Goal: Obtain resource: Download file/media

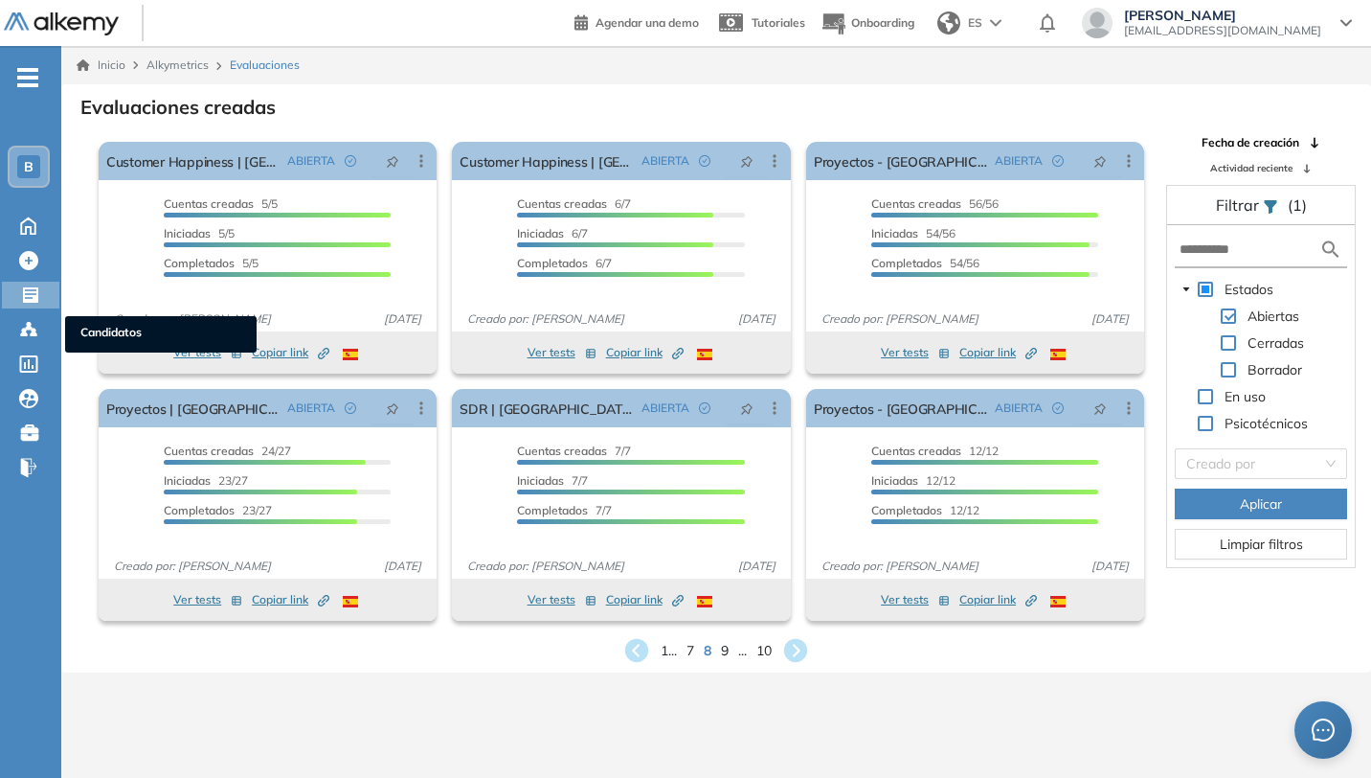
click at [33, 336] on icon at bounding box center [28, 329] width 19 height 19
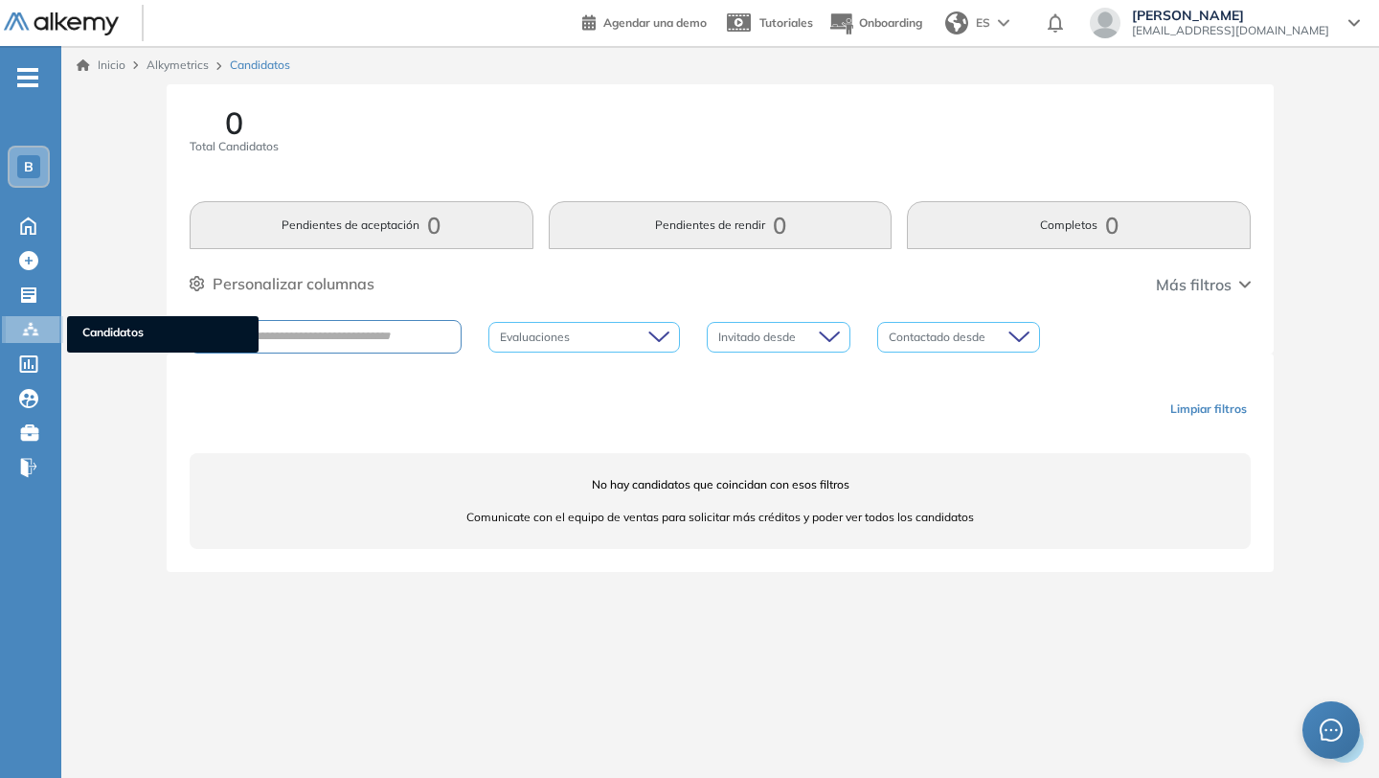
click at [23, 334] on icon at bounding box center [25, 334] width 6 height 4
click at [23, 333] on icon at bounding box center [25, 334] width 6 height 4
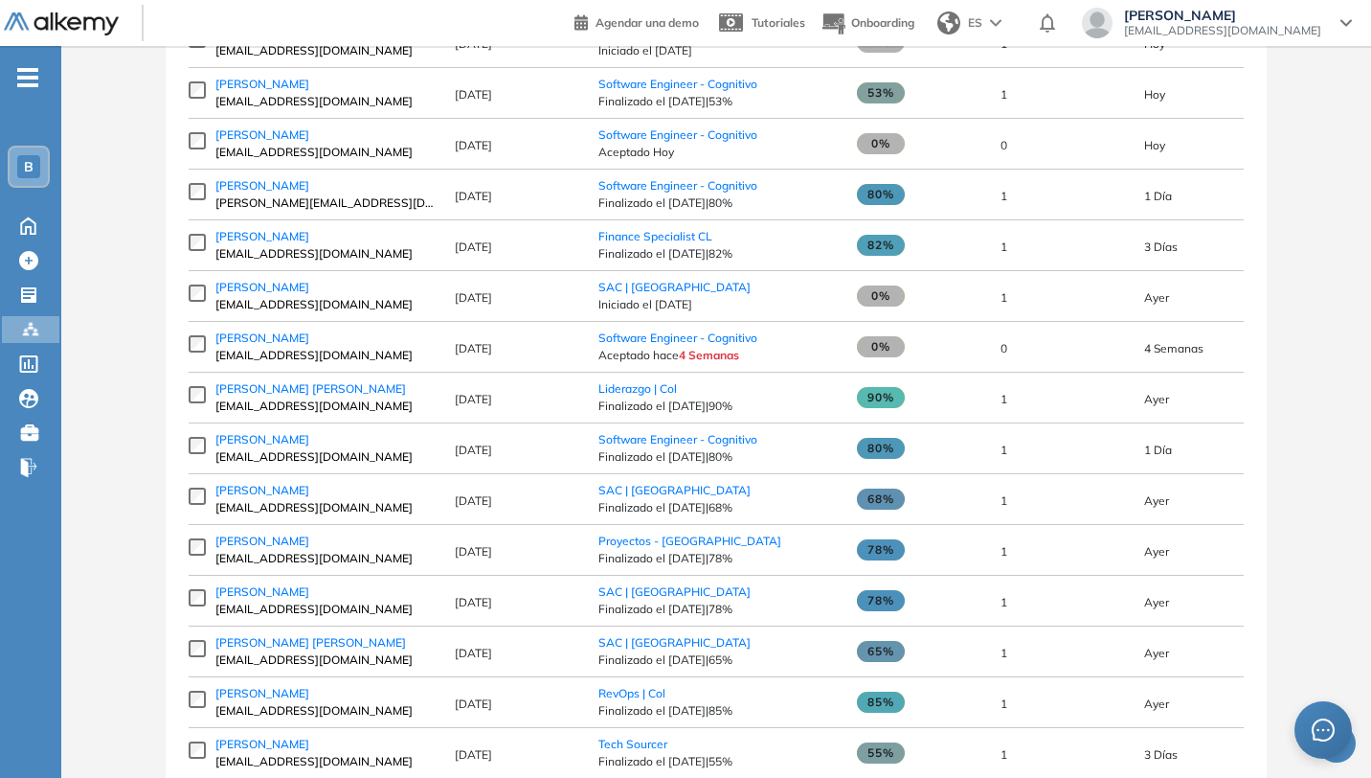
scroll to position [419, 0]
click at [295, 547] on span "[PERSON_NAME]" at bounding box center [262, 539] width 94 height 14
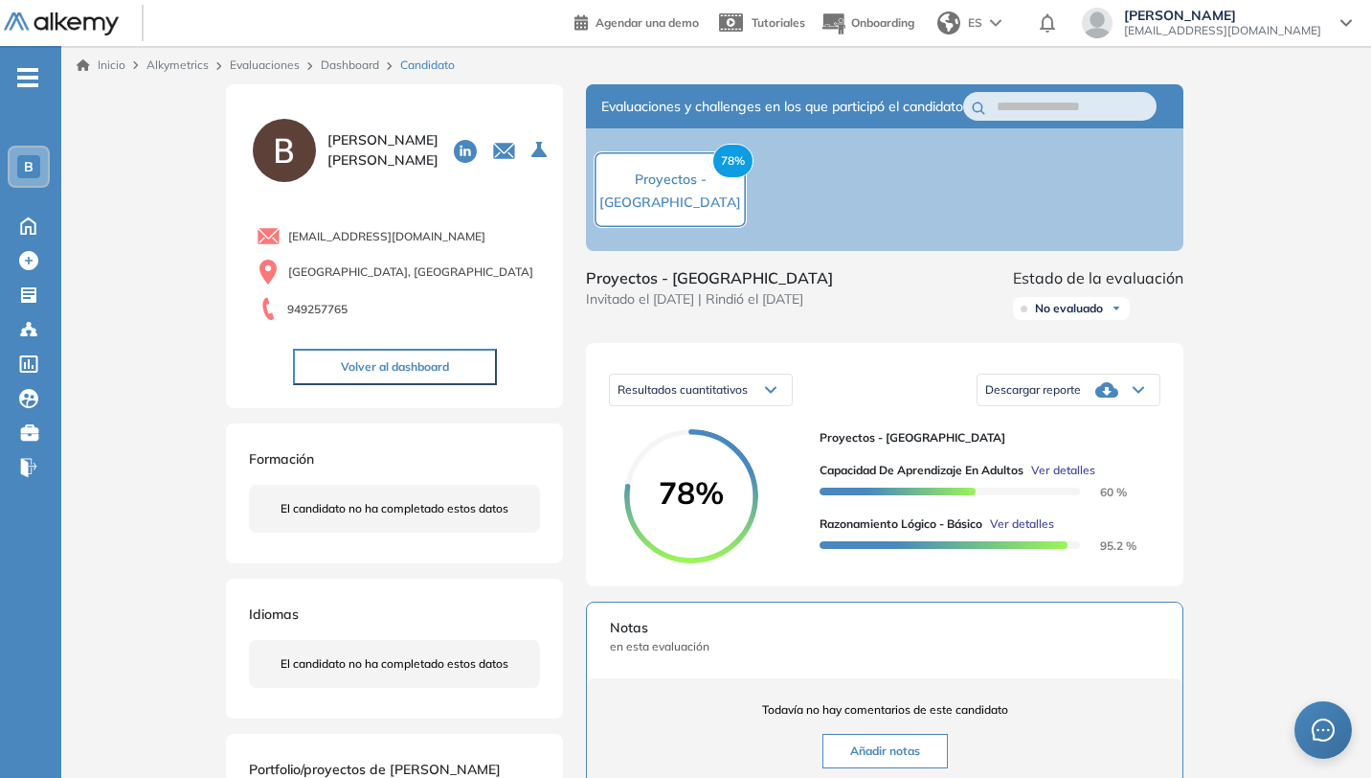
click at [1143, 404] on div "Descargar reporte" at bounding box center [1069, 390] width 182 height 38
click at [1061, 471] on li "Descargar informe resumido" at bounding box center [1057, 461] width 143 height 19
